Goal: Transaction & Acquisition: Purchase product/service

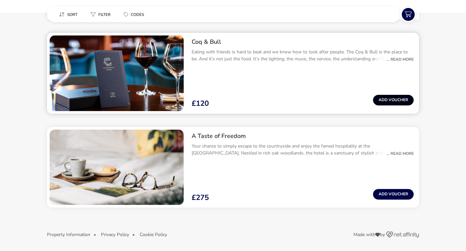
click at [395, 97] on button "Add Voucher" at bounding box center [393, 100] width 41 height 11
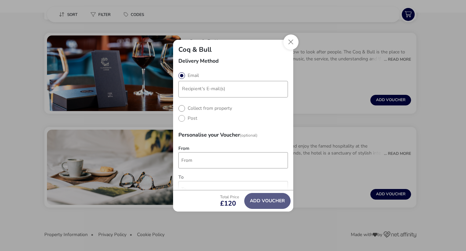
click at [182, 108] on label "Collect from property" at bounding box center [205, 108] width 54 height 6
radio input "true"
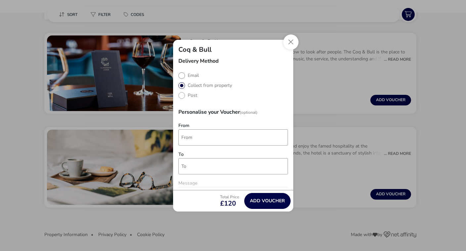
click at [181, 76] on label "Email" at bounding box center [188, 75] width 21 height 6
radio input "true"
radio input "false"
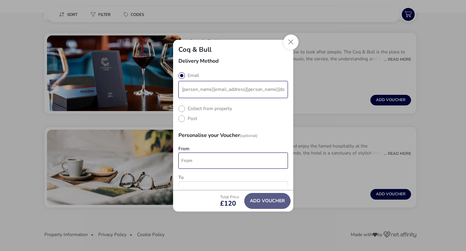
type input "[PERSON_NAME][EMAIL_ADDRESS][PERSON_NAME][DOMAIN_NAME]"
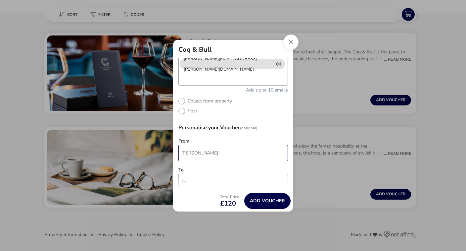
scroll to position [28, 0]
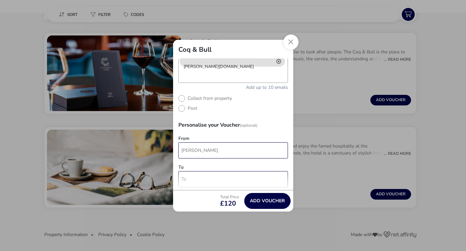
type input "[PERSON_NAME]"
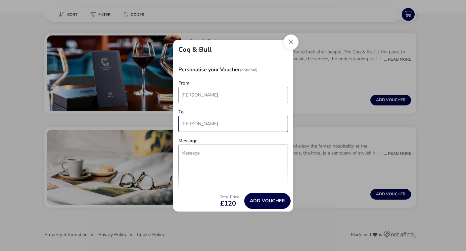
scroll to position [113, 0]
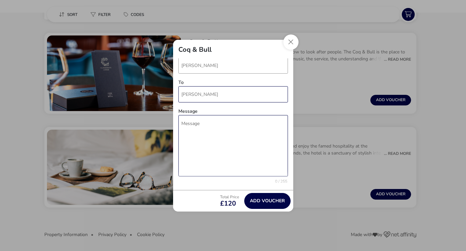
type input "[PERSON_NAME]"
click at [200, 131] on textarea "Message" at bounding box center [233, 145] width 110 height 61
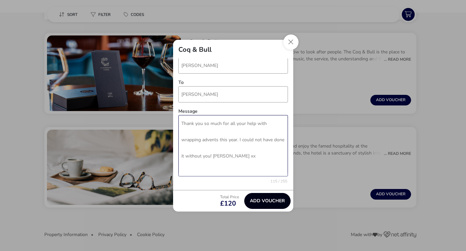
type textarea "Thank you so much for all your help with wrapping advents this year. I could no…"
click at [259, 199] on span "Add Voucher" at bounding box center [267, 200] width 35 height 5
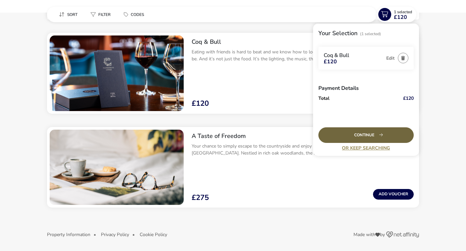
click at [399, 137] on div "Continue" at bounding box center [366, 135] width 95 height 16
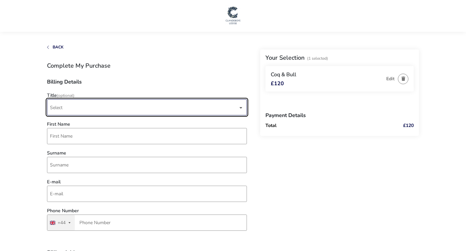
click at [81, 111] on span "Select" at bounding box center [144, 107] width 188 height 16
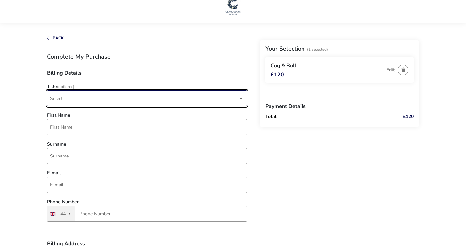
scroll to position [9, 0]
click at [62, 96] on span "Select" at bounding box center [56, 98] width 13 height 6
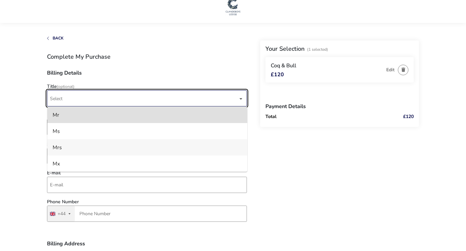
click at [64, 148] on li "Mrs" at bounding box center [147, 147] width 200 height 16
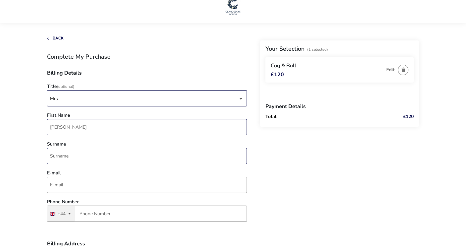
type input "[PERSON_NAME]"
type input "McArtney"
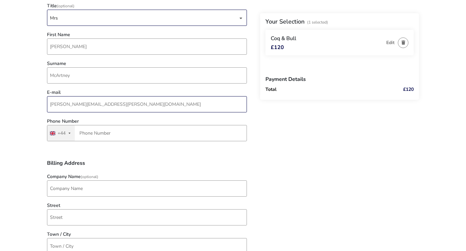
scroll to position [97, 0]
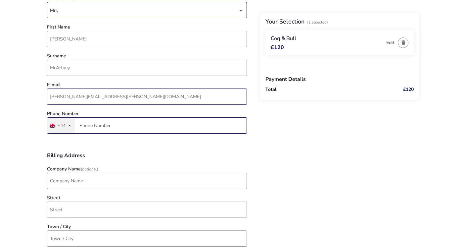
type input "[PERSON_NAME][EMAIL_ADDRESS][PERSON_NAME][DOMAIN_NAME]"
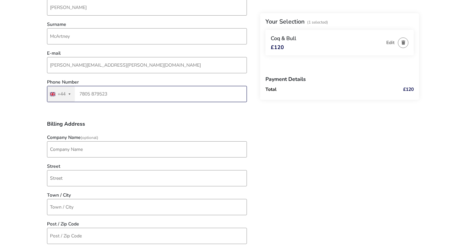
scroll to position [136, 0]
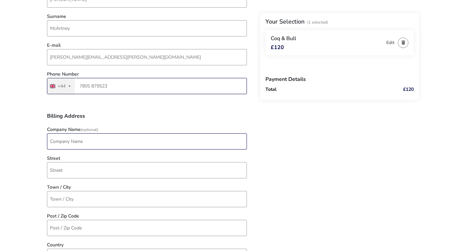
type input "7805 879523"
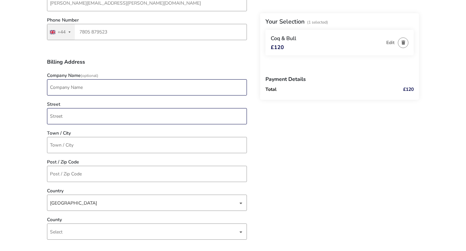
scroll to position [191, 0]
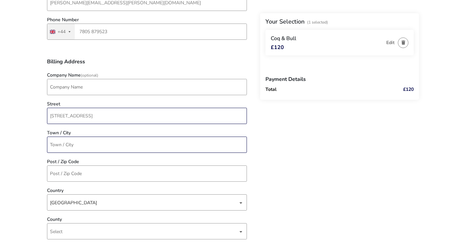
type input "[STREET_ADDRESS]"
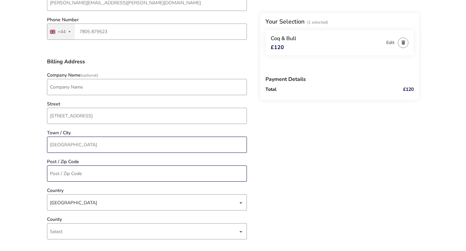
type input "[GEOGRAPHIC_DATA]"
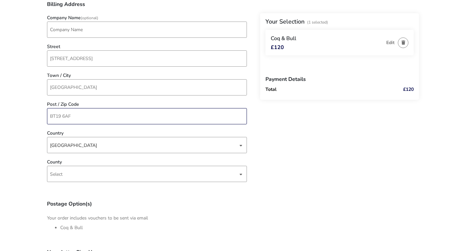
scroll to position [258, 0]
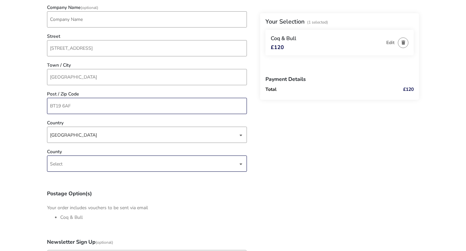
type input "BT19 6AF"
click at [65, 164] on span "Select" at bounding box center [144, 164] width 188 height 16
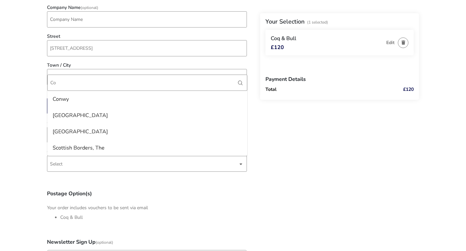
type input "C"
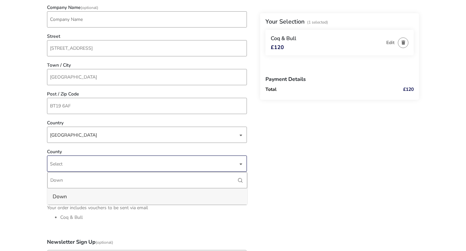
type input "Down"
click at [62, 196] on li "Down" at bounding box center [147, 196] width 200 height 16
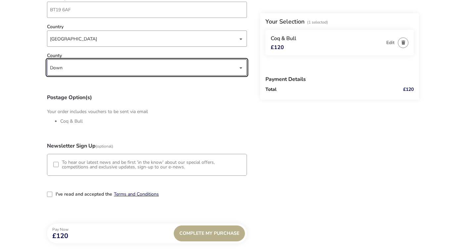
scroll to position [357, 0]
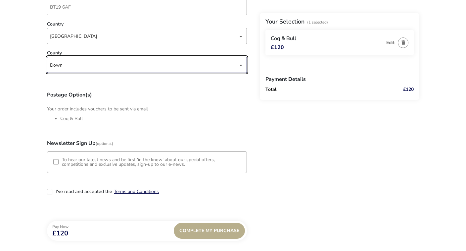
click at [50, 192] on div "3-term_condi" at bounding box center [49, 191] width 5 height 5
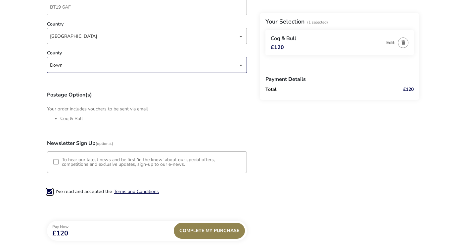
scroll to position [3, 3]
click at [197, 235] on div "Complete My Purchase" at bounding box center [209, 230] width 71 height 16
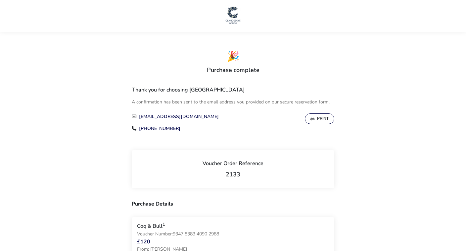
click at [320, 118] on button "Print" at bounding box center [319, 118] width 29 height 11
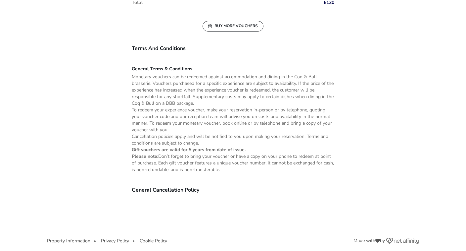
scroll to position [328, 0]
